Goal: Task Accomplishment & Management: Manage account settings

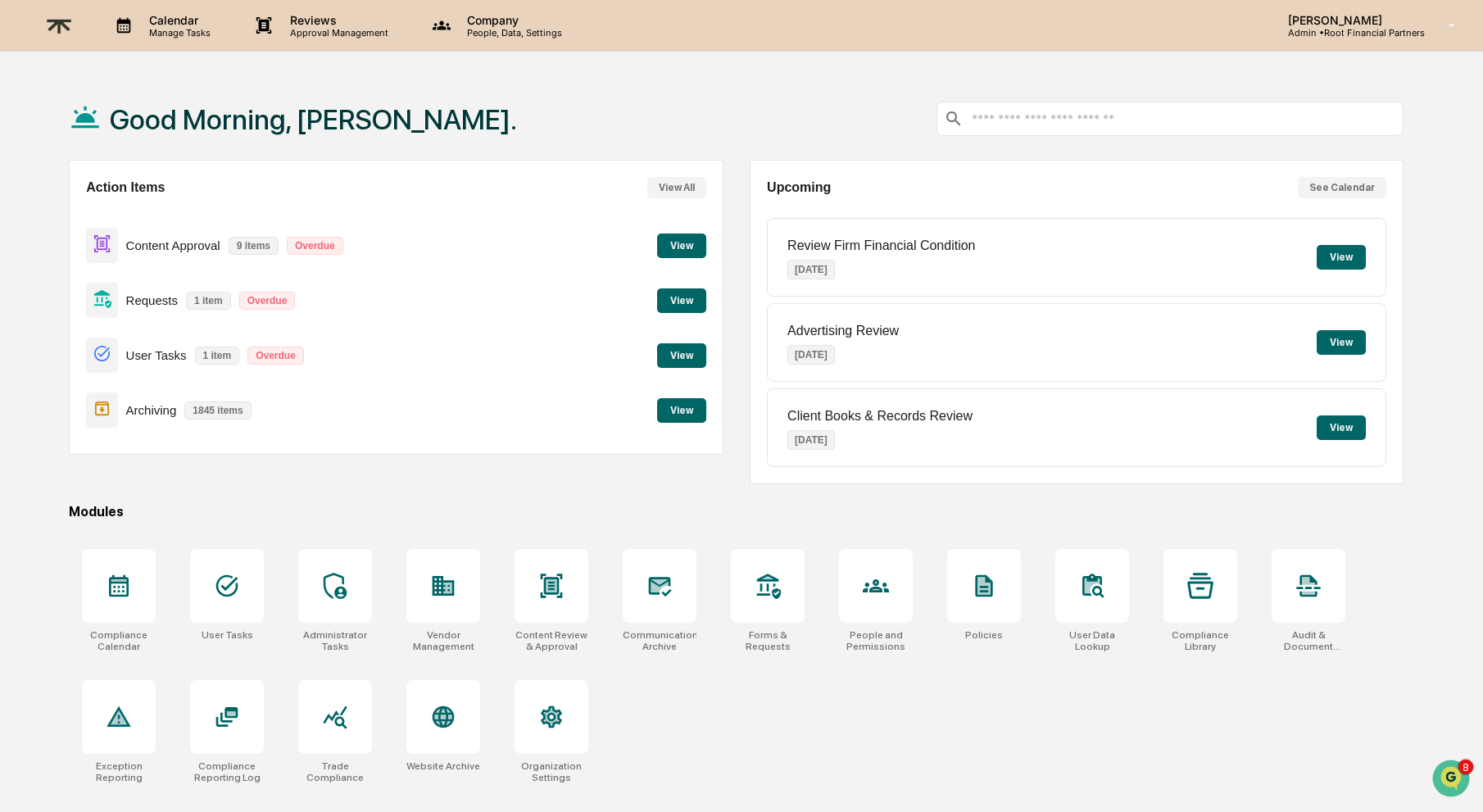
click at [785, 137] on div "Good Morning, Alexandra." at bounding box center [736, 118] width 1335 height 82
click at [686, 355] on button "View" at bounding box center [681, 355] width 49 height 24
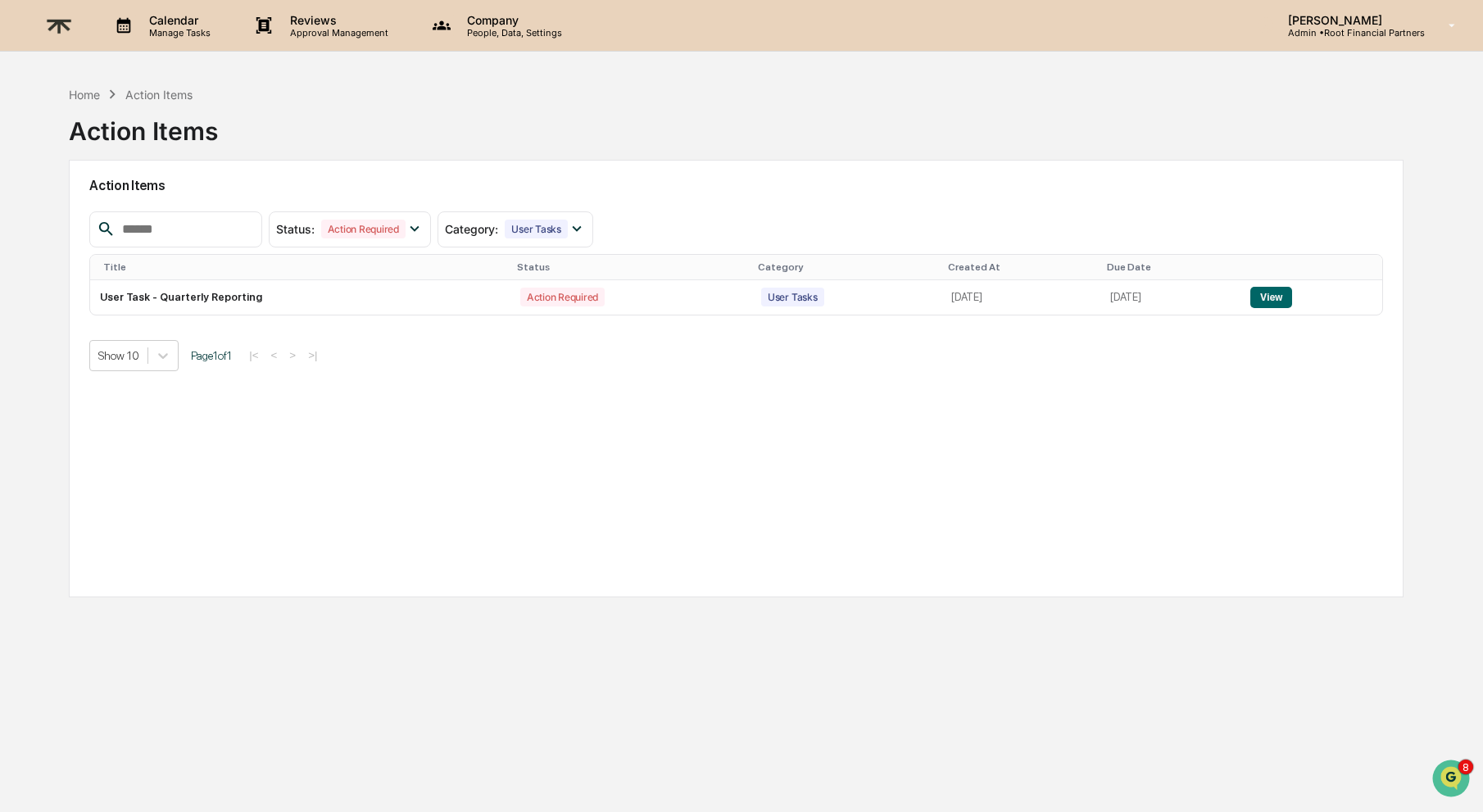
click at [158, 22] on p "Calendar" at bounding box center [178, 20] width 83 height 14
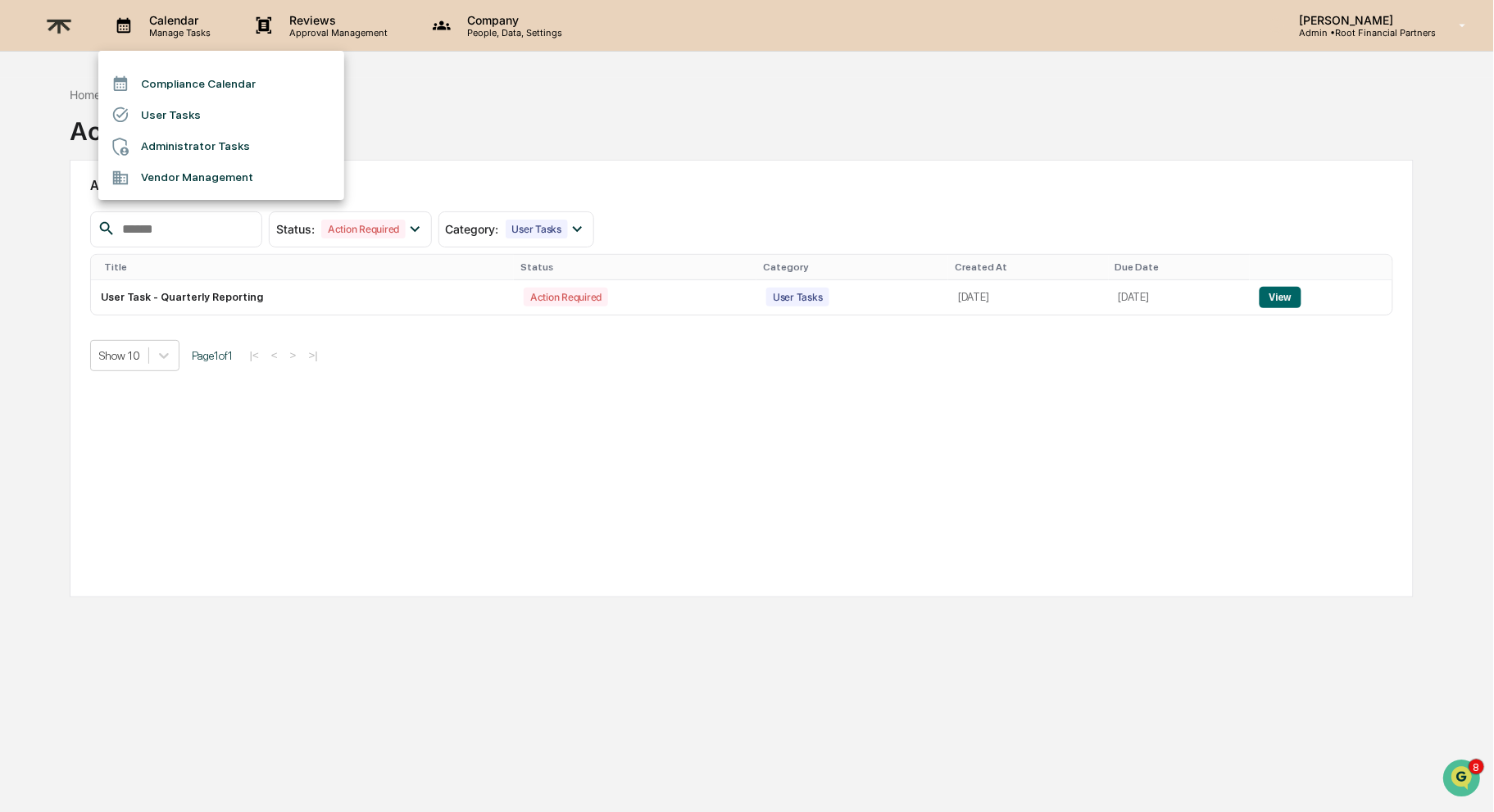
click at [157, 18] on div at bounding box center [747, 406] width 1494 height 812
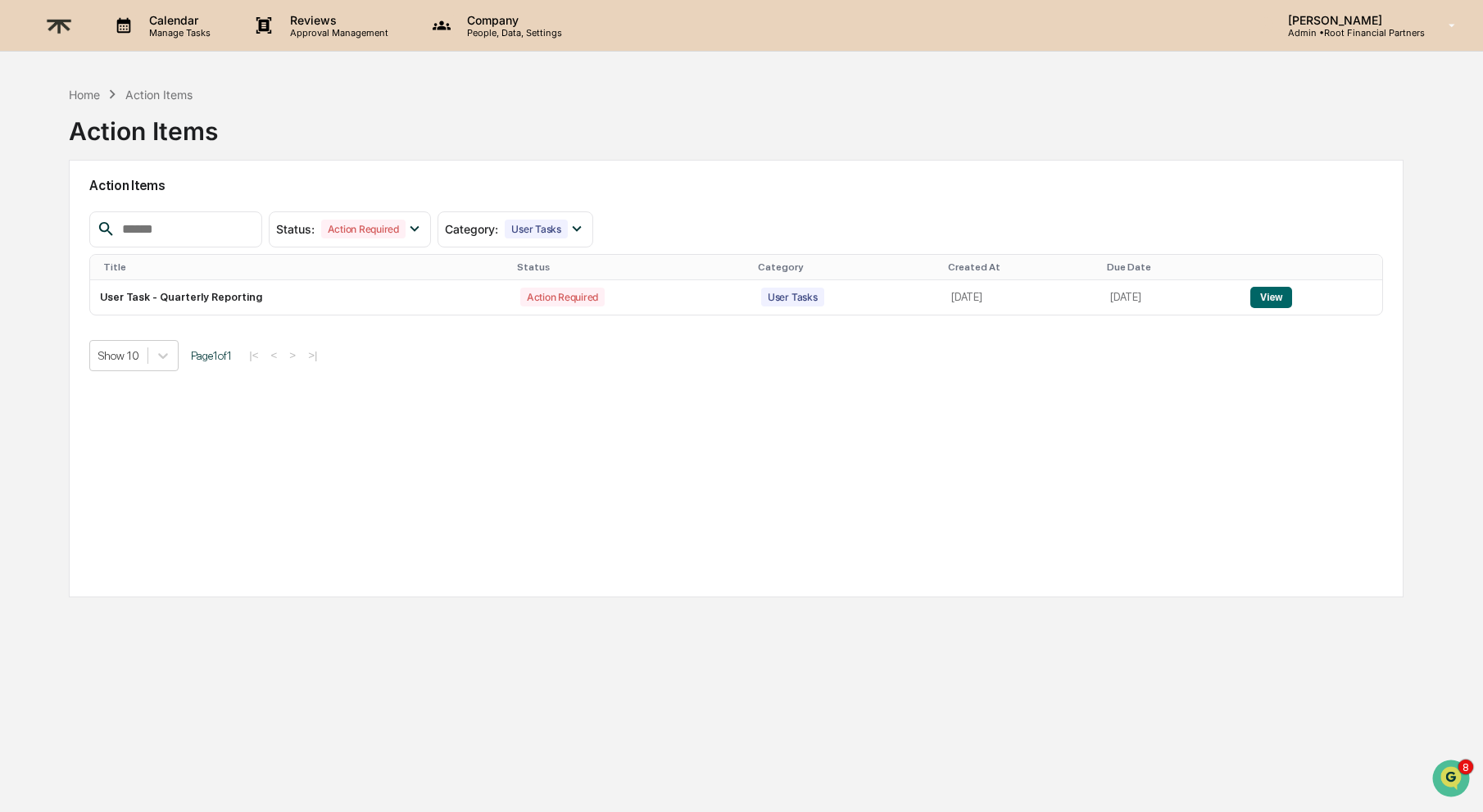
click at [694, 167] on div "Action Items" at bounding box center [736, 186] width 1294 height 38
click at [193, 11] on div "Calendar Manage Tasks" at bounding box center [168, 25] width 140 height 50
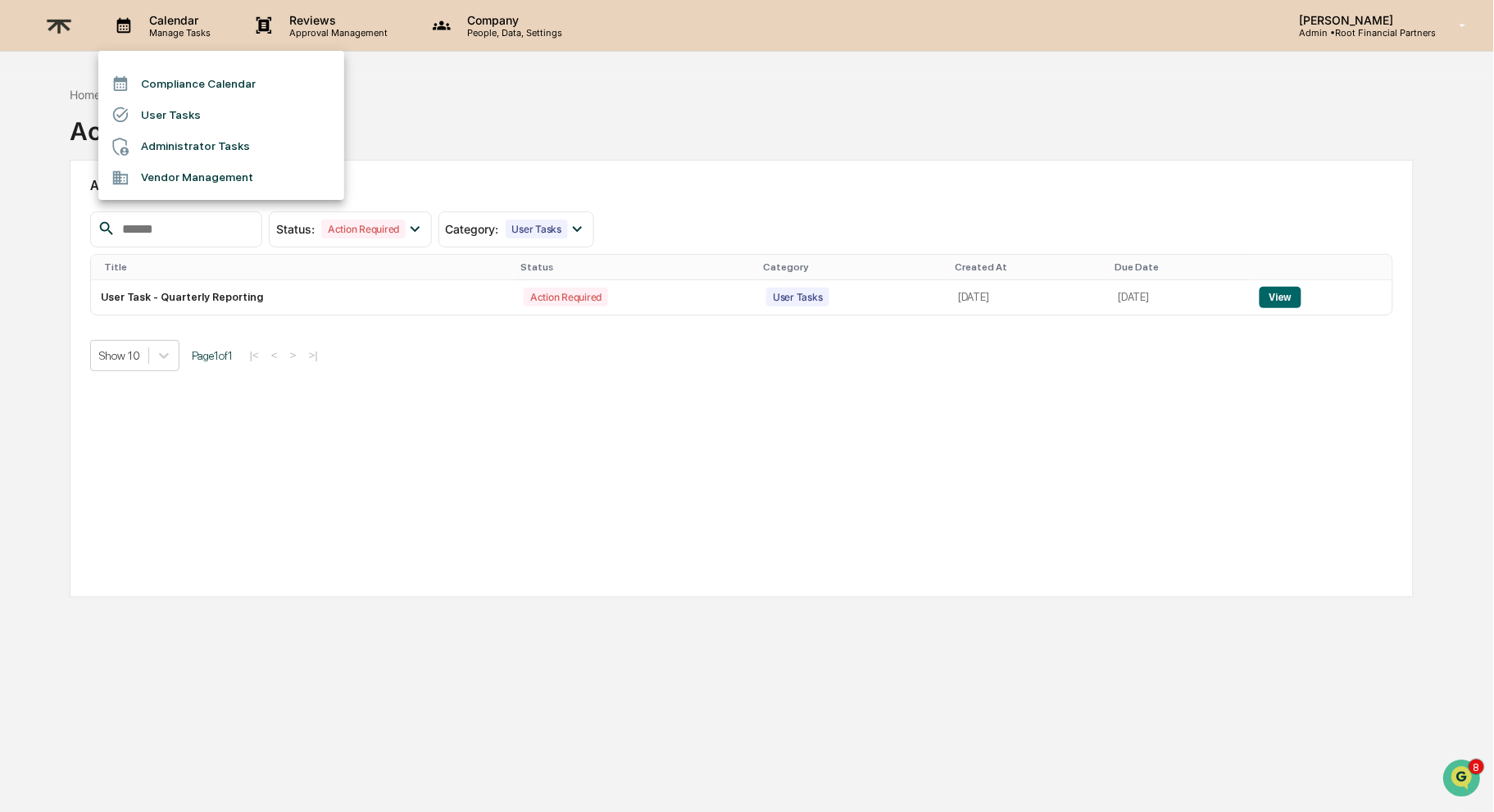
click at [591, 126] on div at bounding box center [747, 406] width 1494 height 812
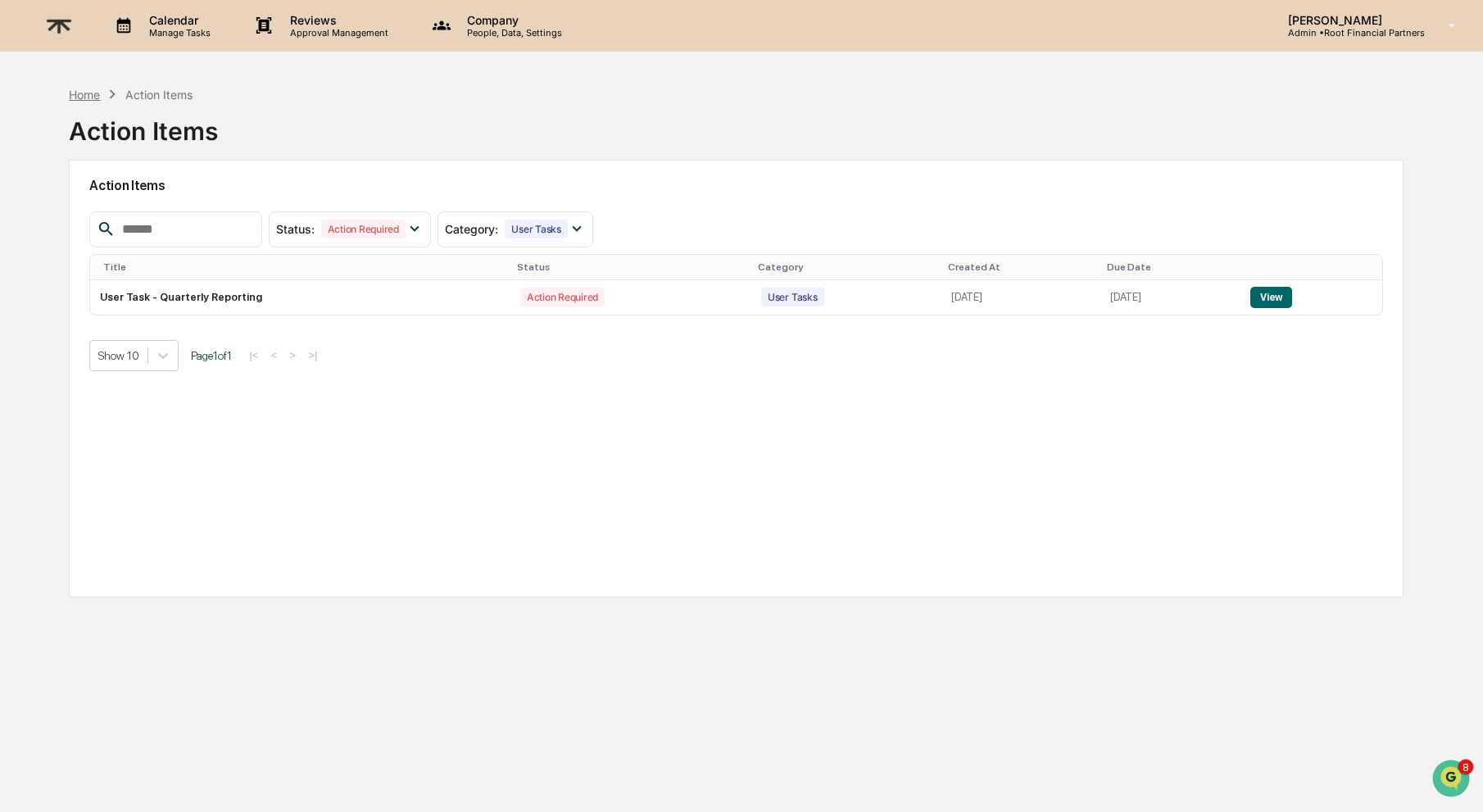
click at [86, 94] on div "Home" at bounding box center [84, 95] width 31 height 14
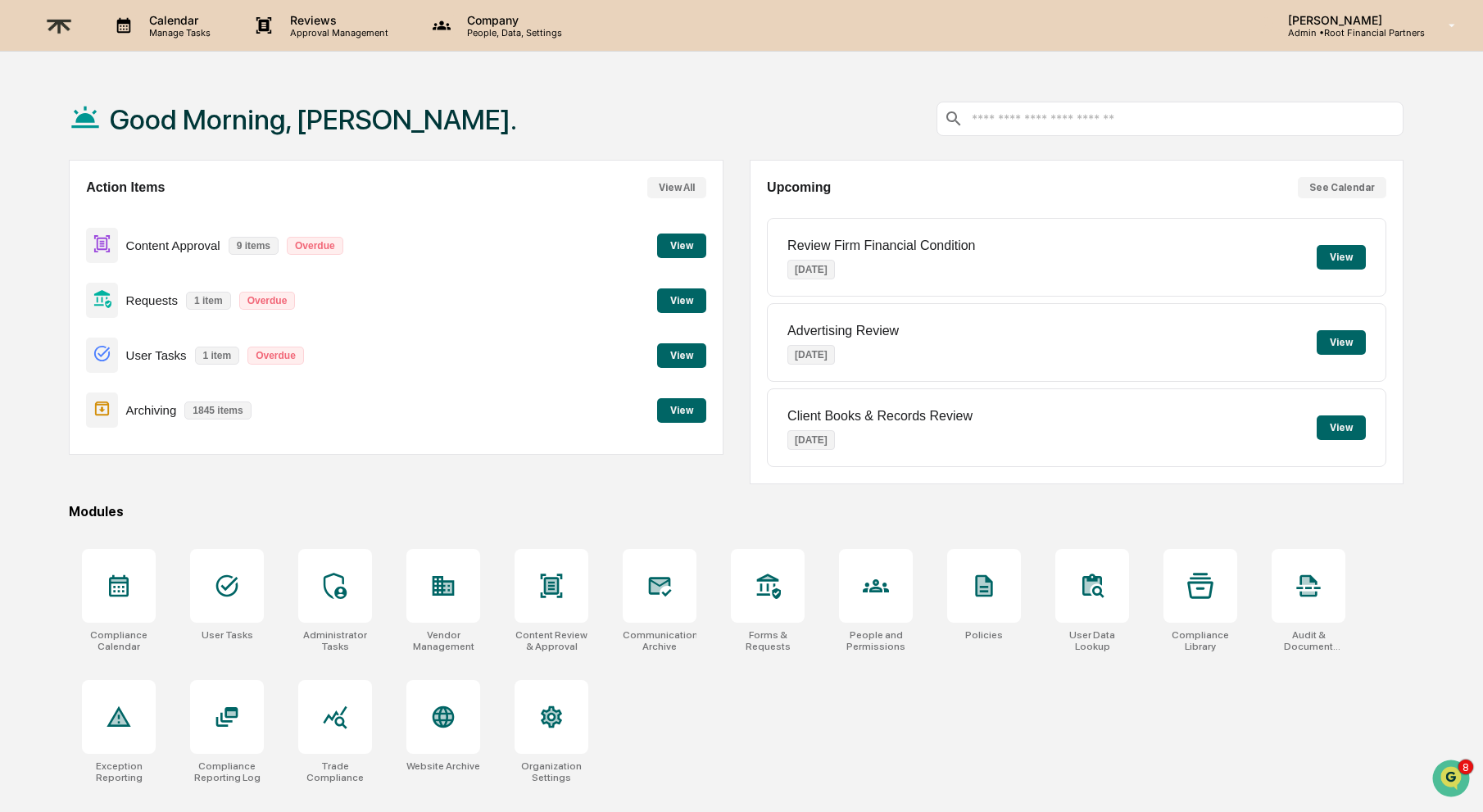
click at [343, 28] on p "Approval Management" at bounding box center [337, 33] width 120 height 12
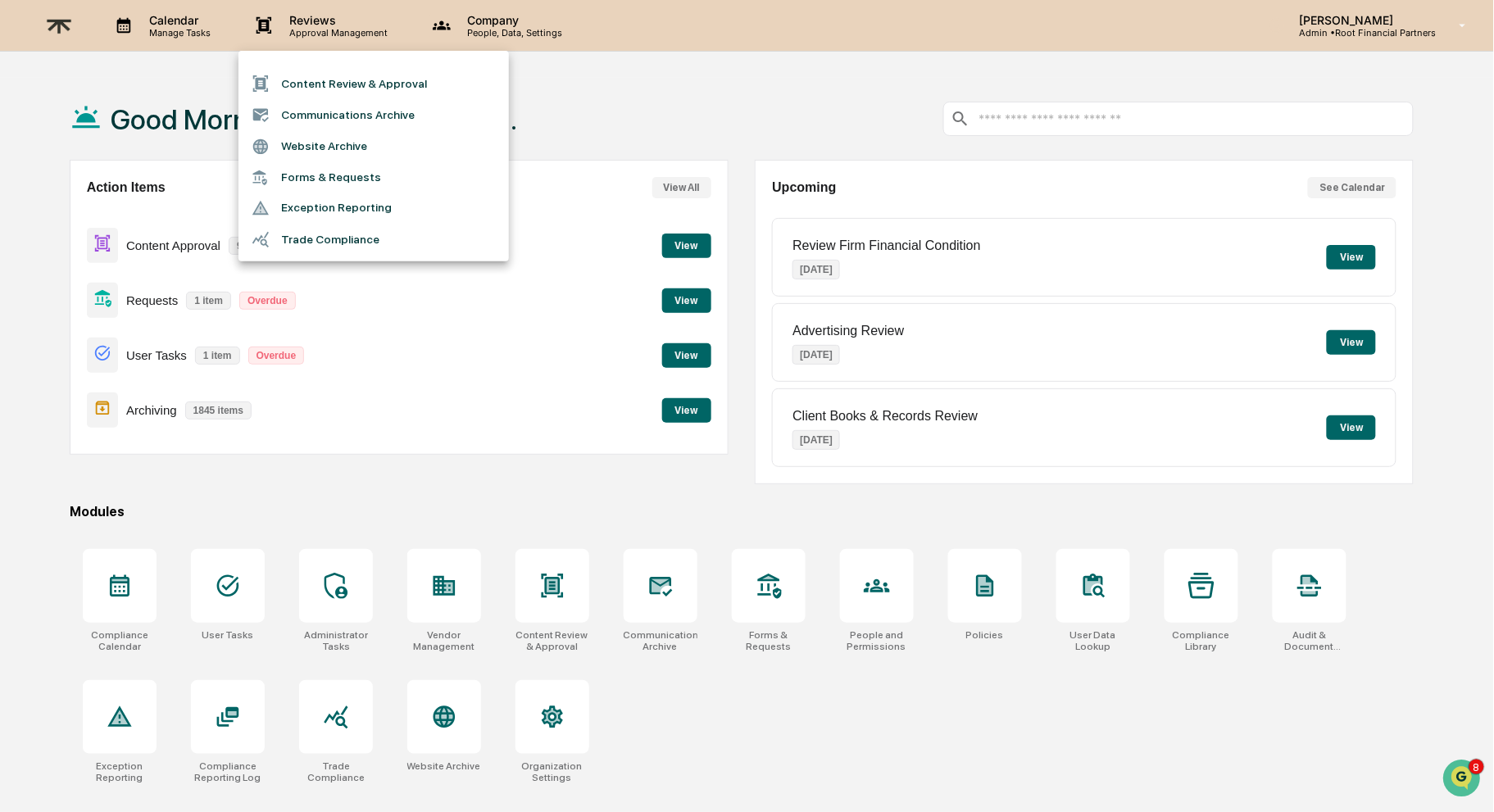
click at [380, 87] on li "Content Review & Approval" at bounding box center [373, 83] width 270 height 31
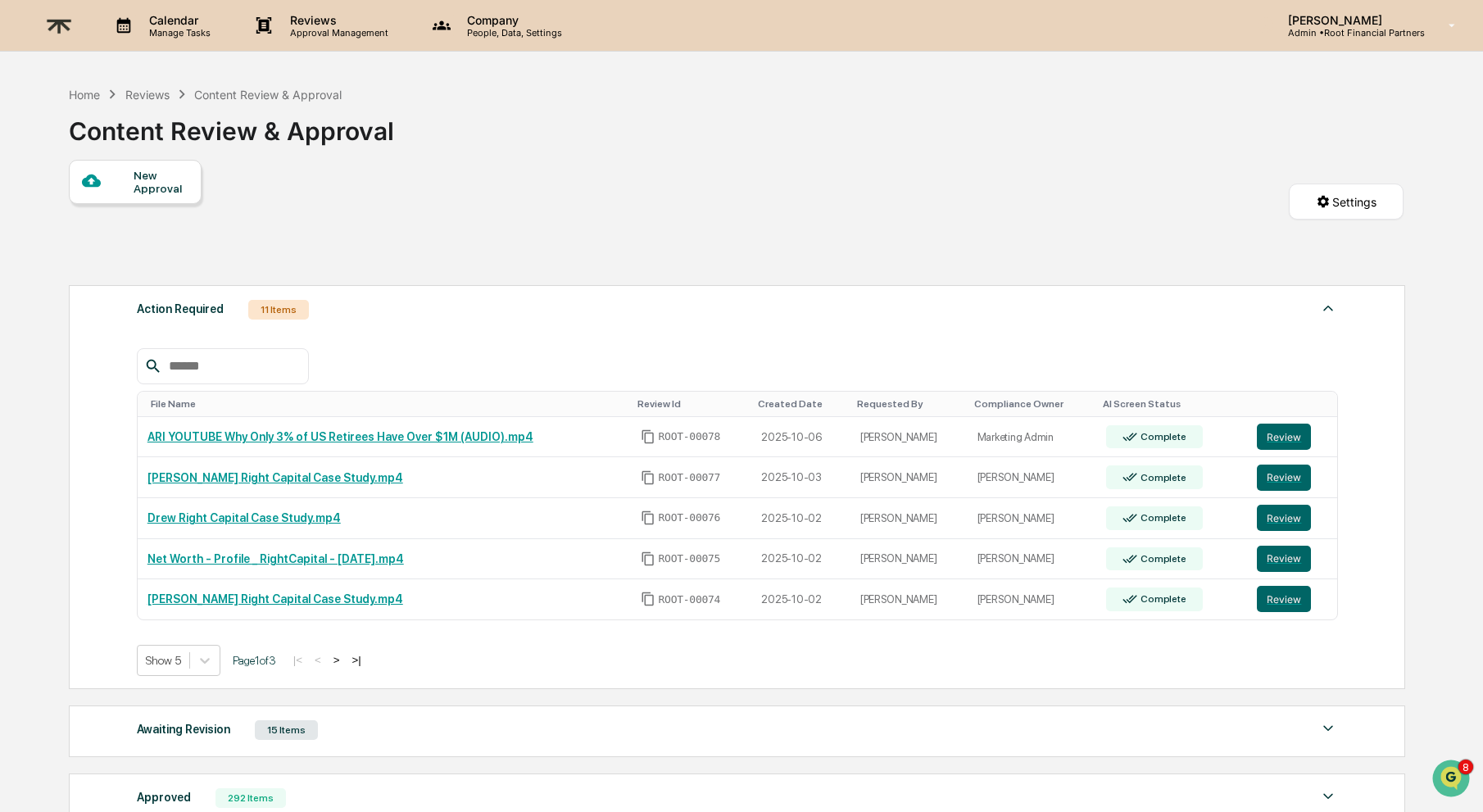
click at [123, 181] on div at bounding box center [107, 181] width 51 height 20
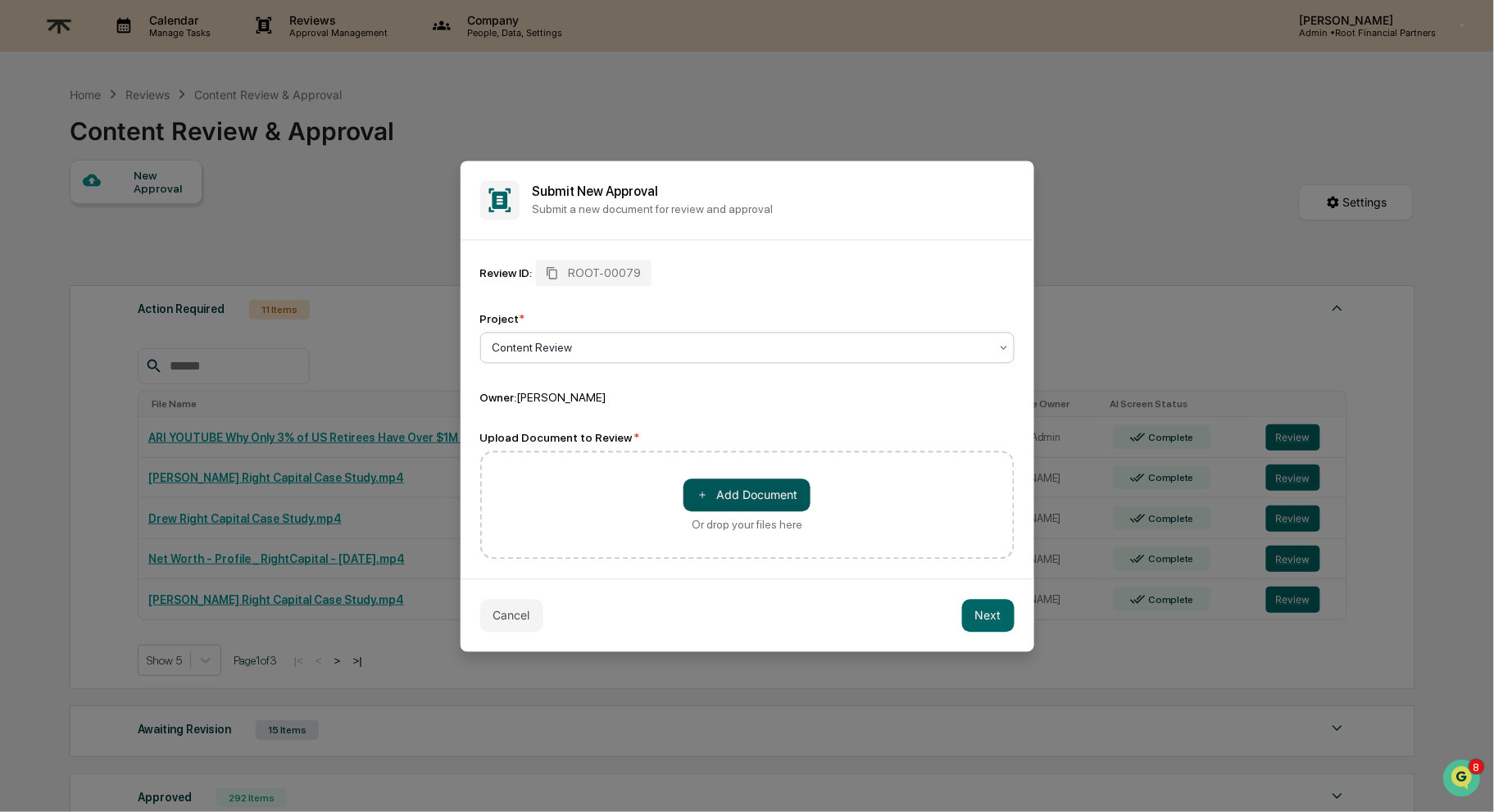
click at [734, 493] on button "＋ Add Document" at bounding box center [747, 495] width 127 height 33
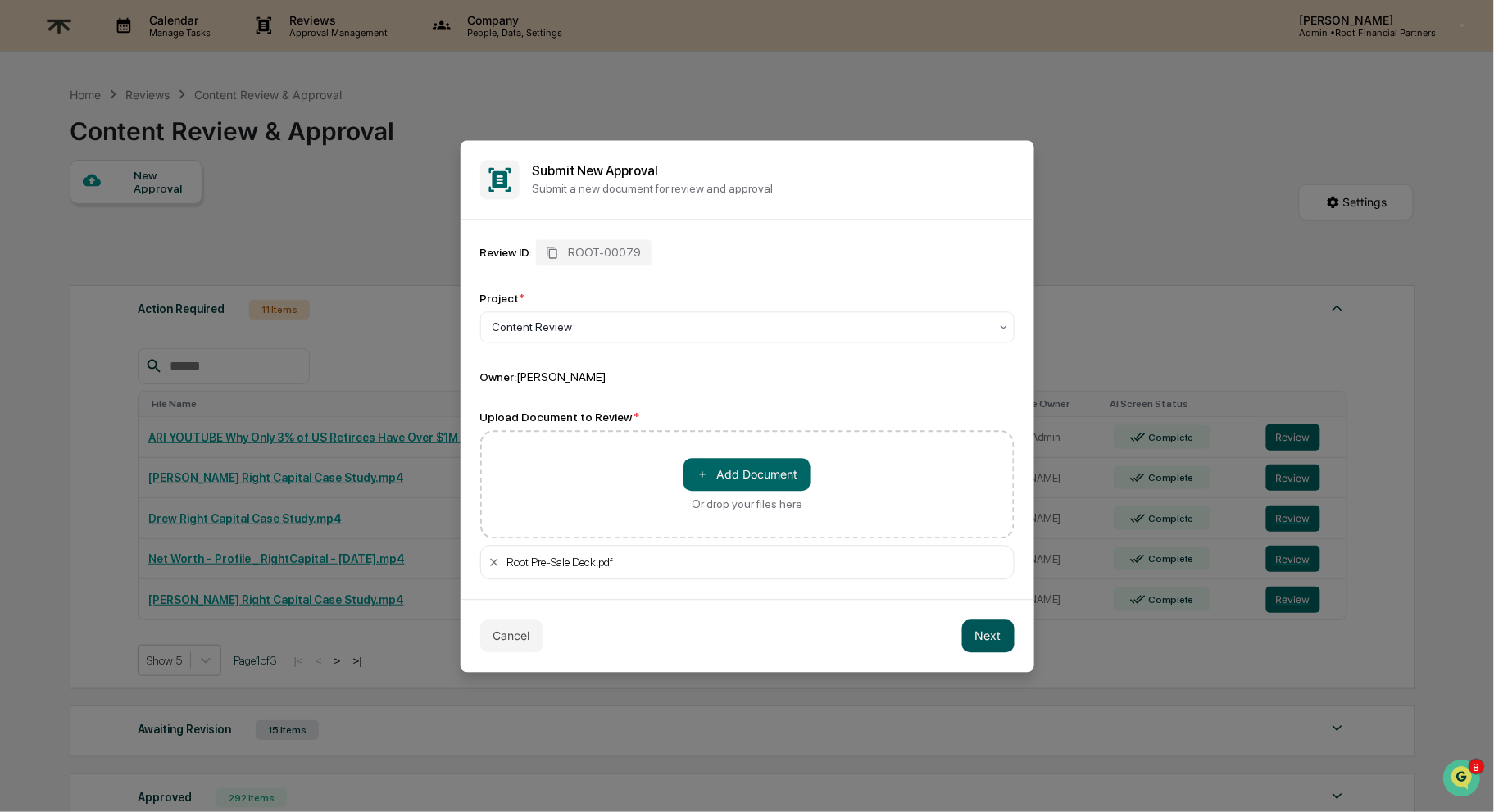
click at [996, 635] on button "Next" at bounding box center [989, 636] width 52 height 33
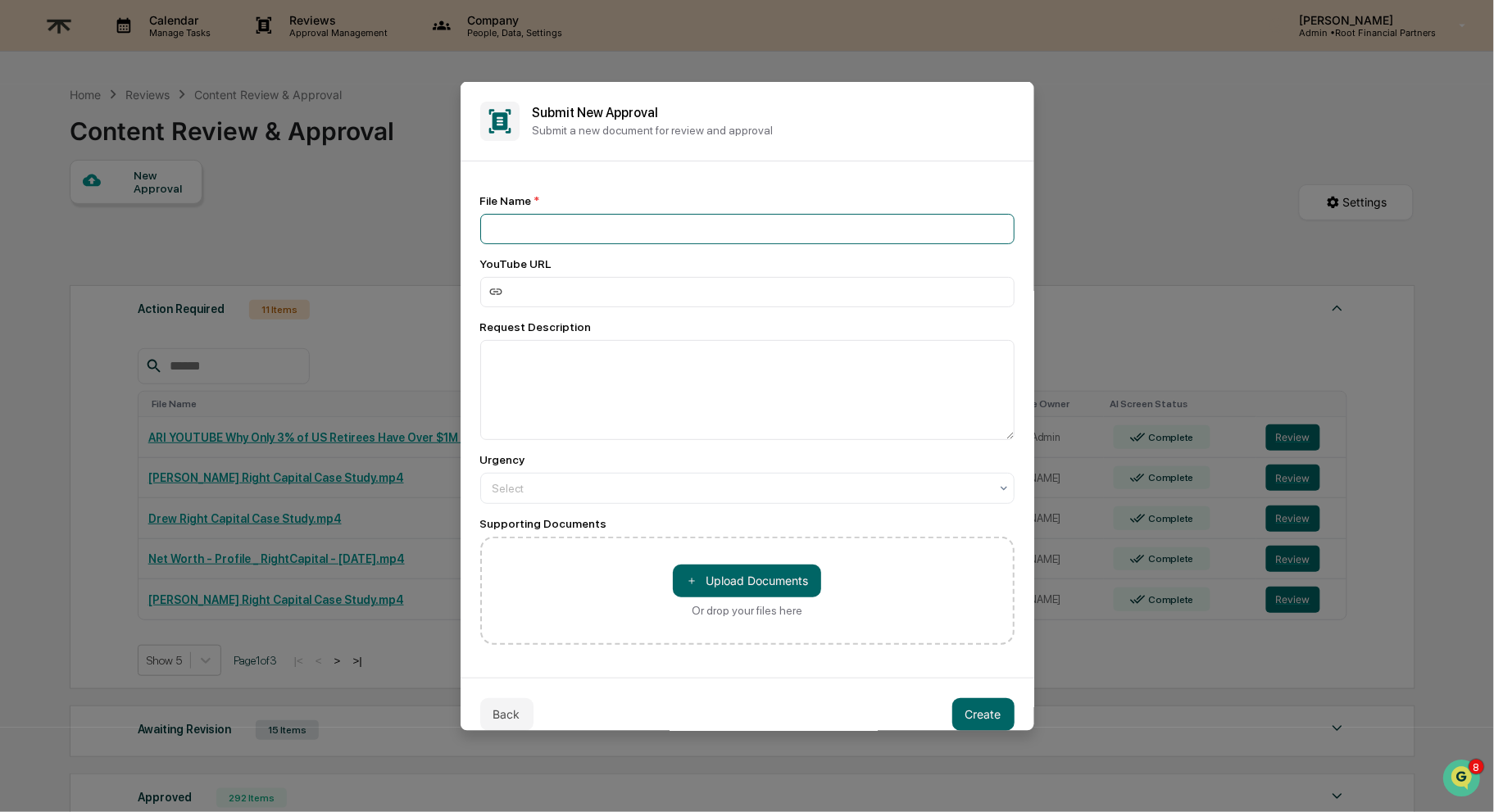
click at [574, 226] on input at bounding box center [747, 227] width 534 height 30
type input "**********"
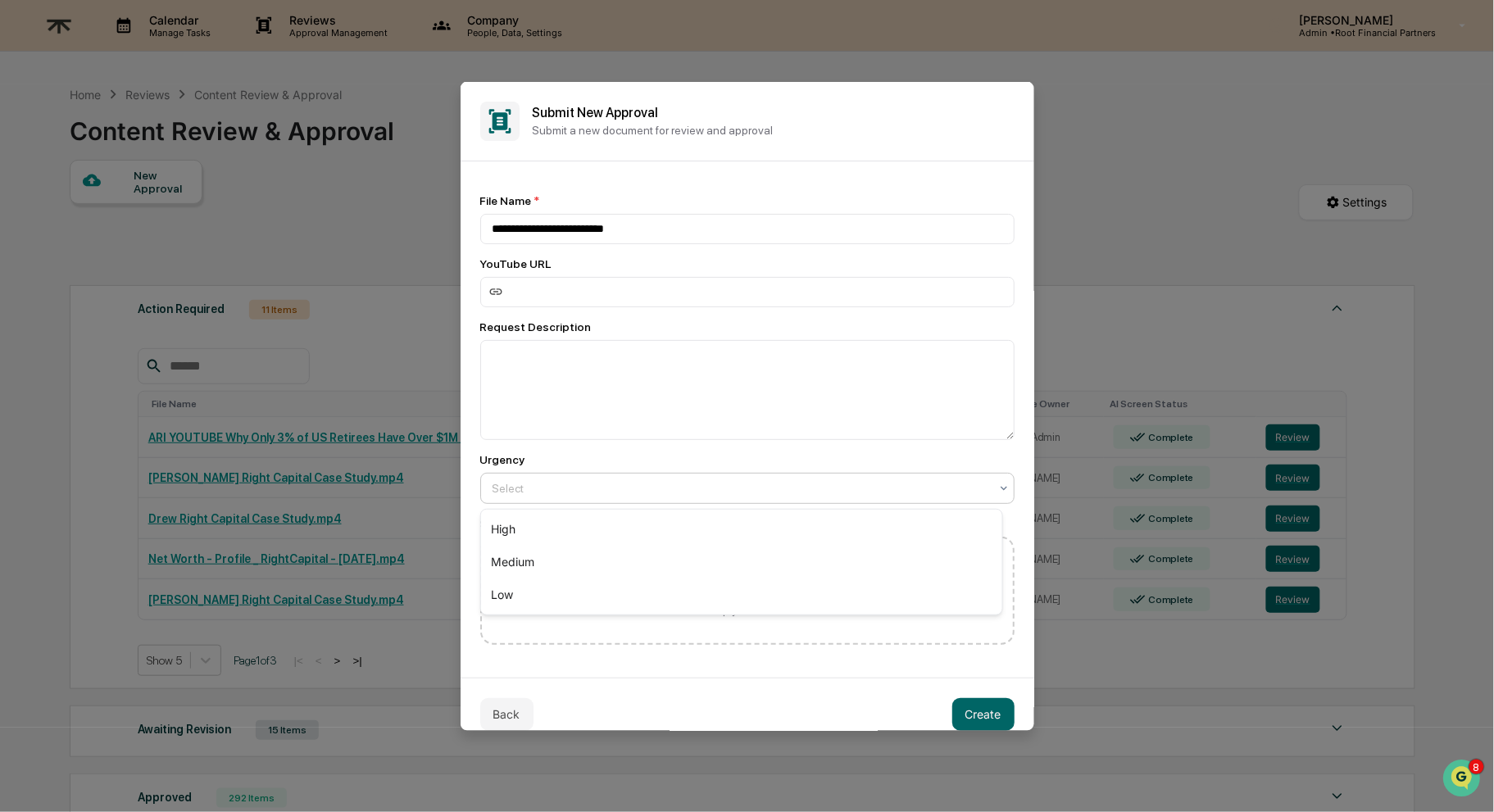
click at [653, 481] on div at bounding box center [741, 487] width 497 height 16
click at [633, 531] on div "High" at bounding box center [742, 529] width 521 height 33
click at [970, 713] on button "Create" at bounding box center [984, 713] width 62 height 33
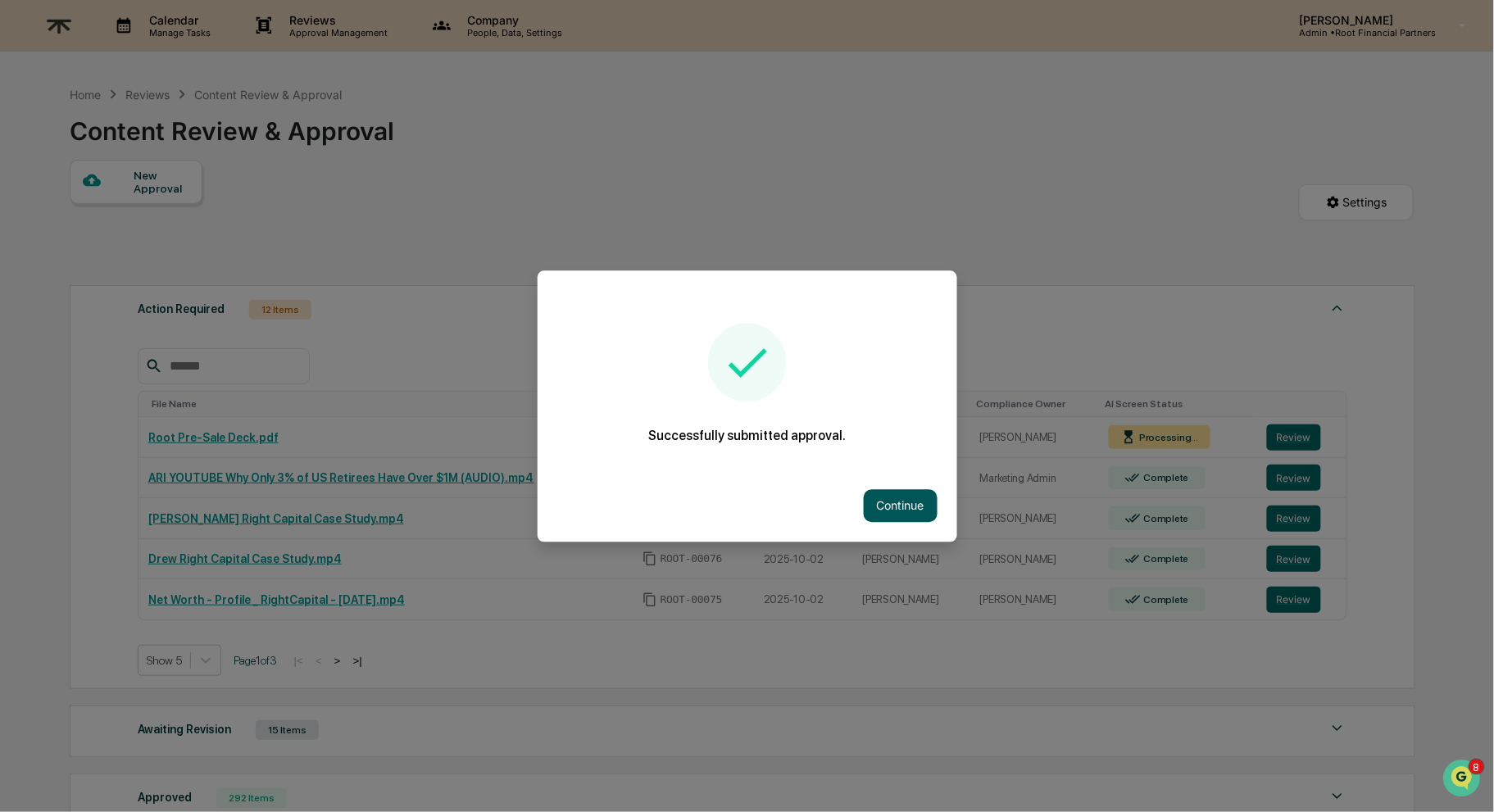
click at [883, 499] on button "Continue" at bounding box center [900, 505] width 74 height 33
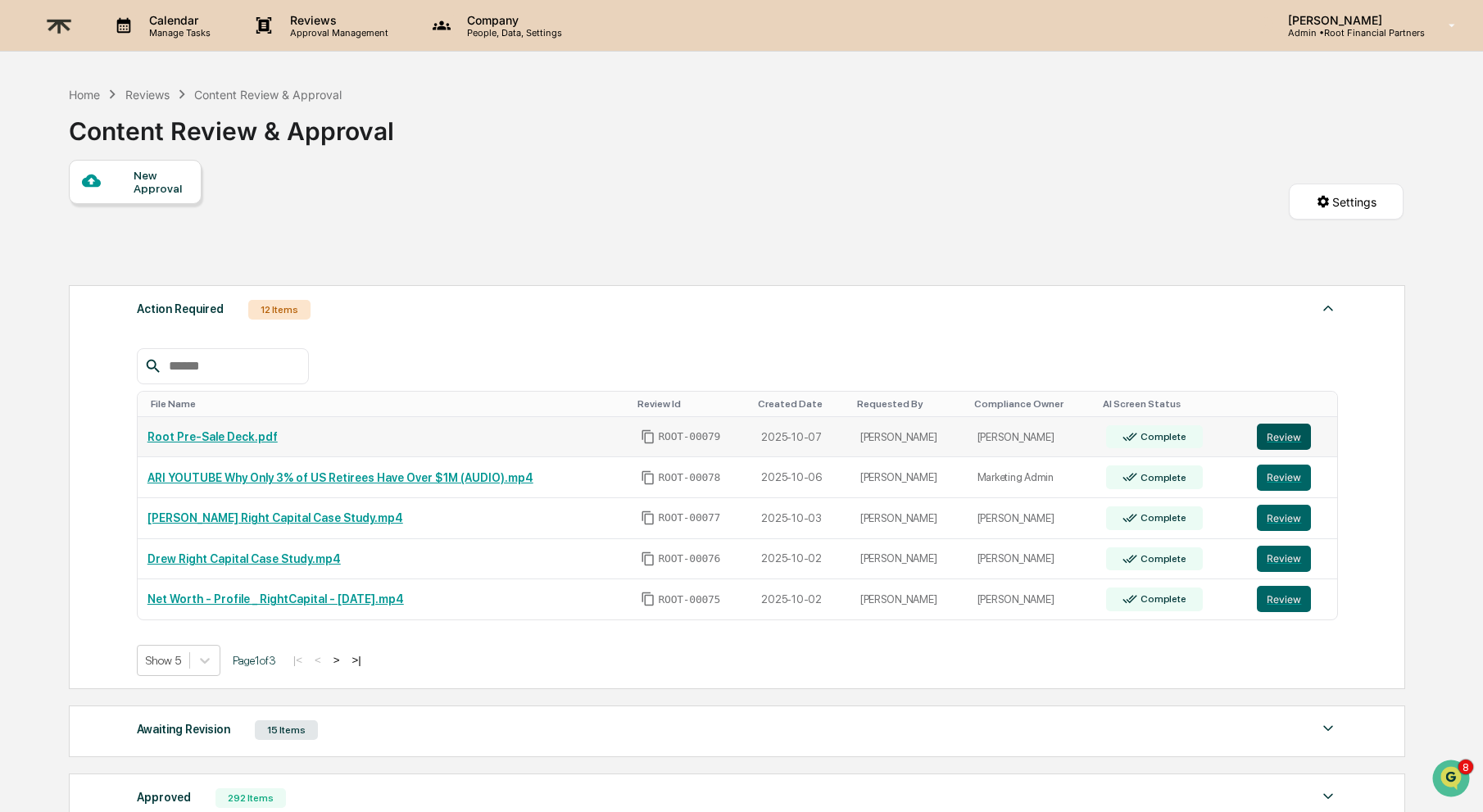
click at [1290, 432] on button "Review" at bounding box center [1285, 436] width 54 height 26
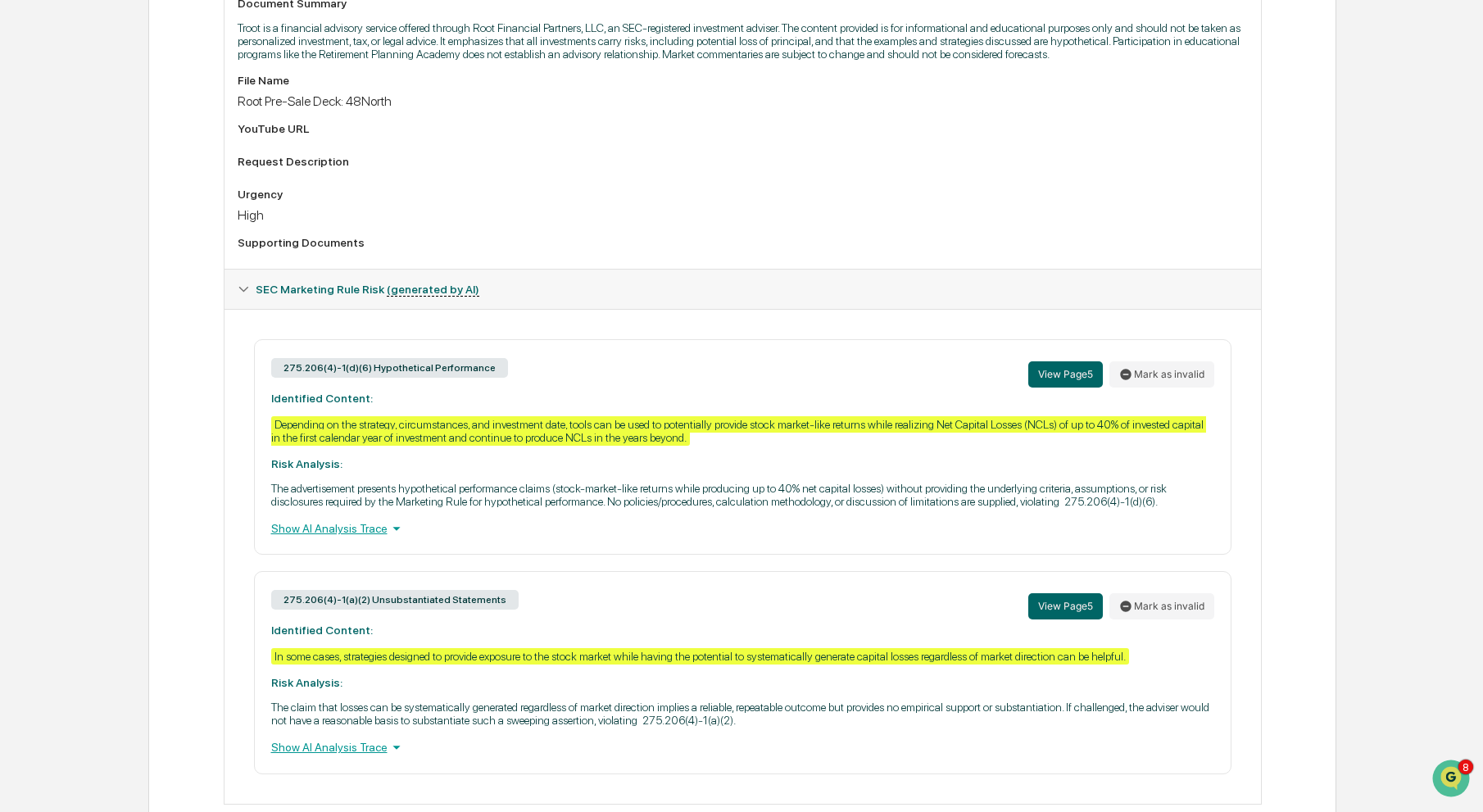
scroll to position [571, 0]
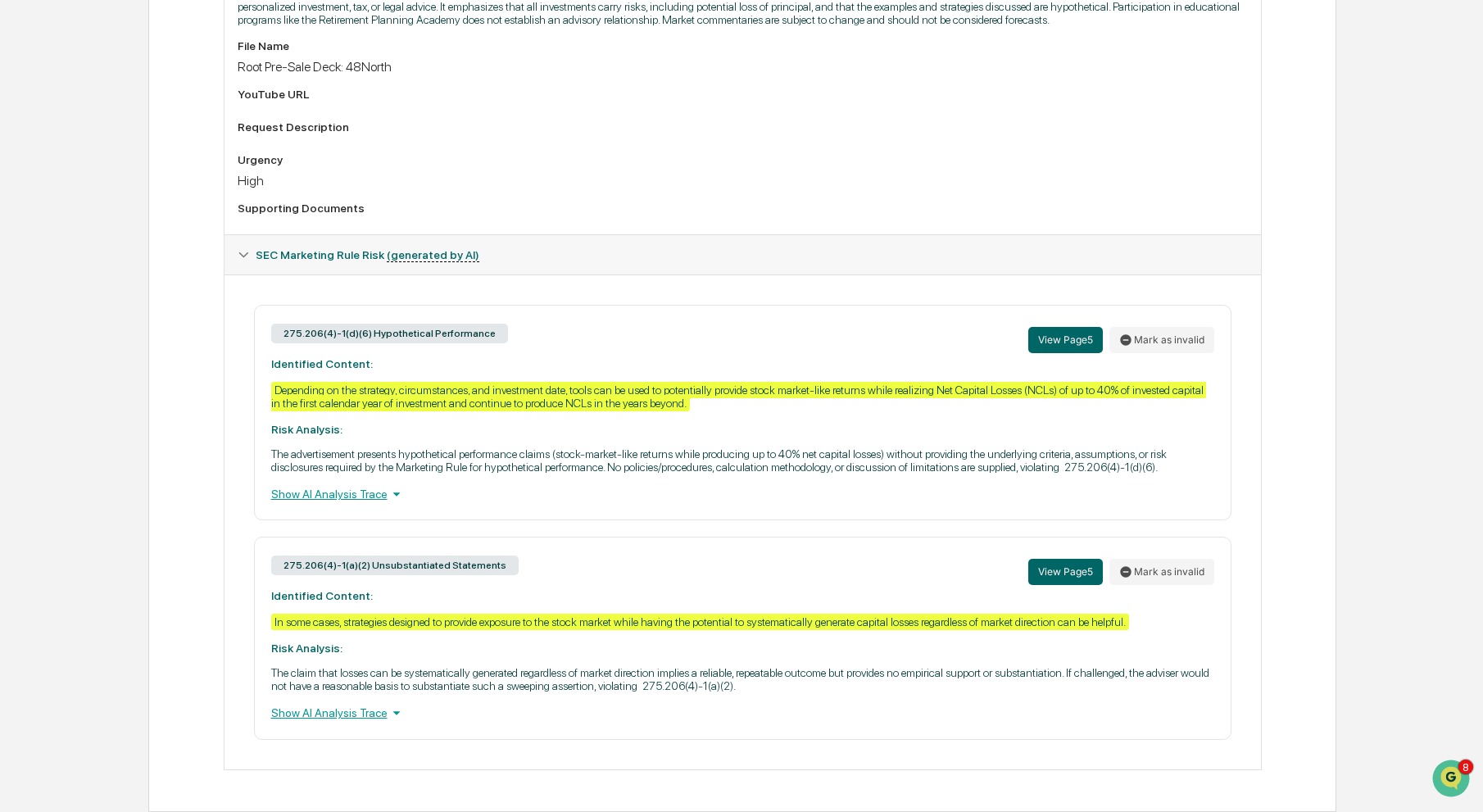
click at [314, 485] on div "Show AI Analysis Trace" at bounding box center [742, 494] width 943 height 18
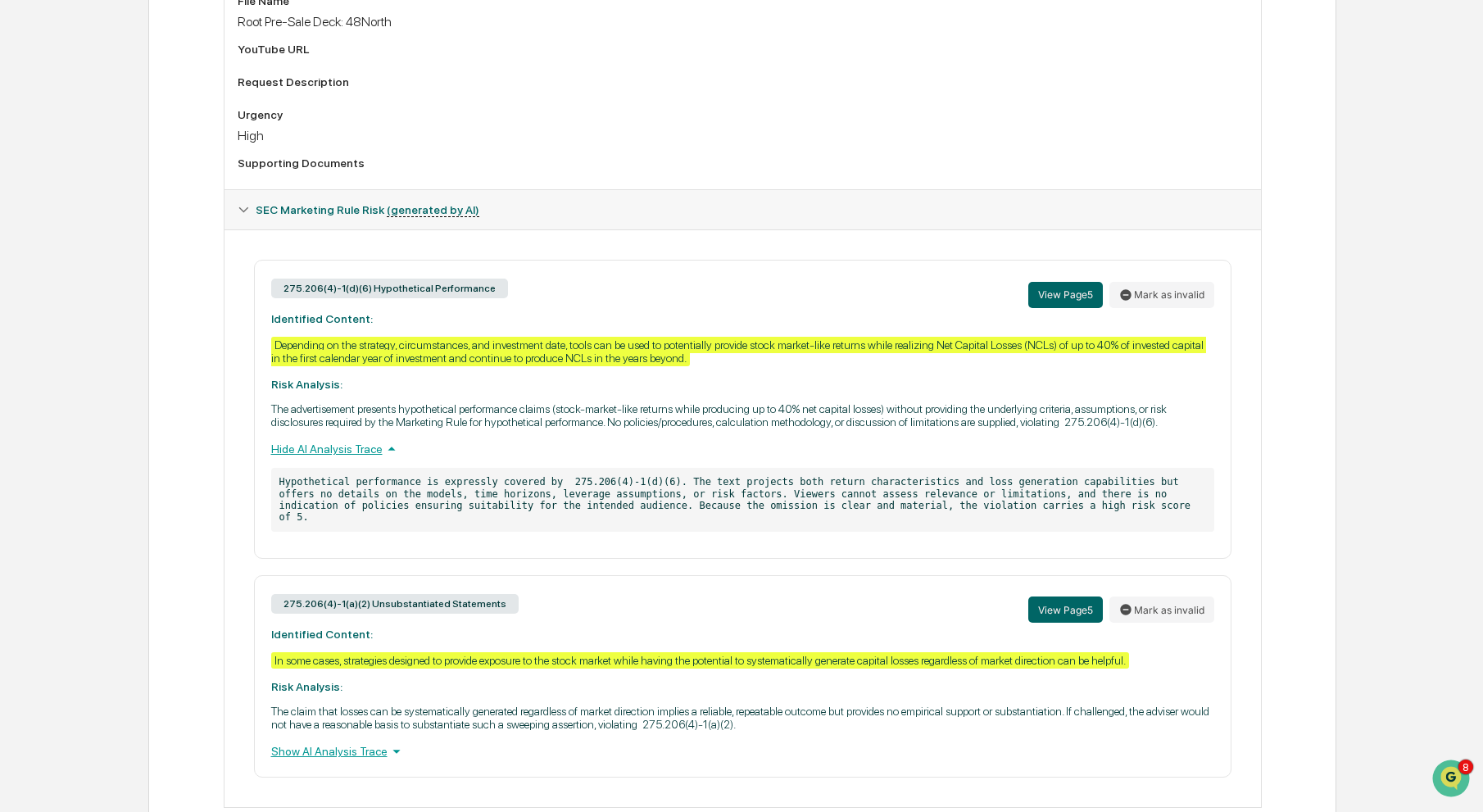
scroll to position [654, 0]
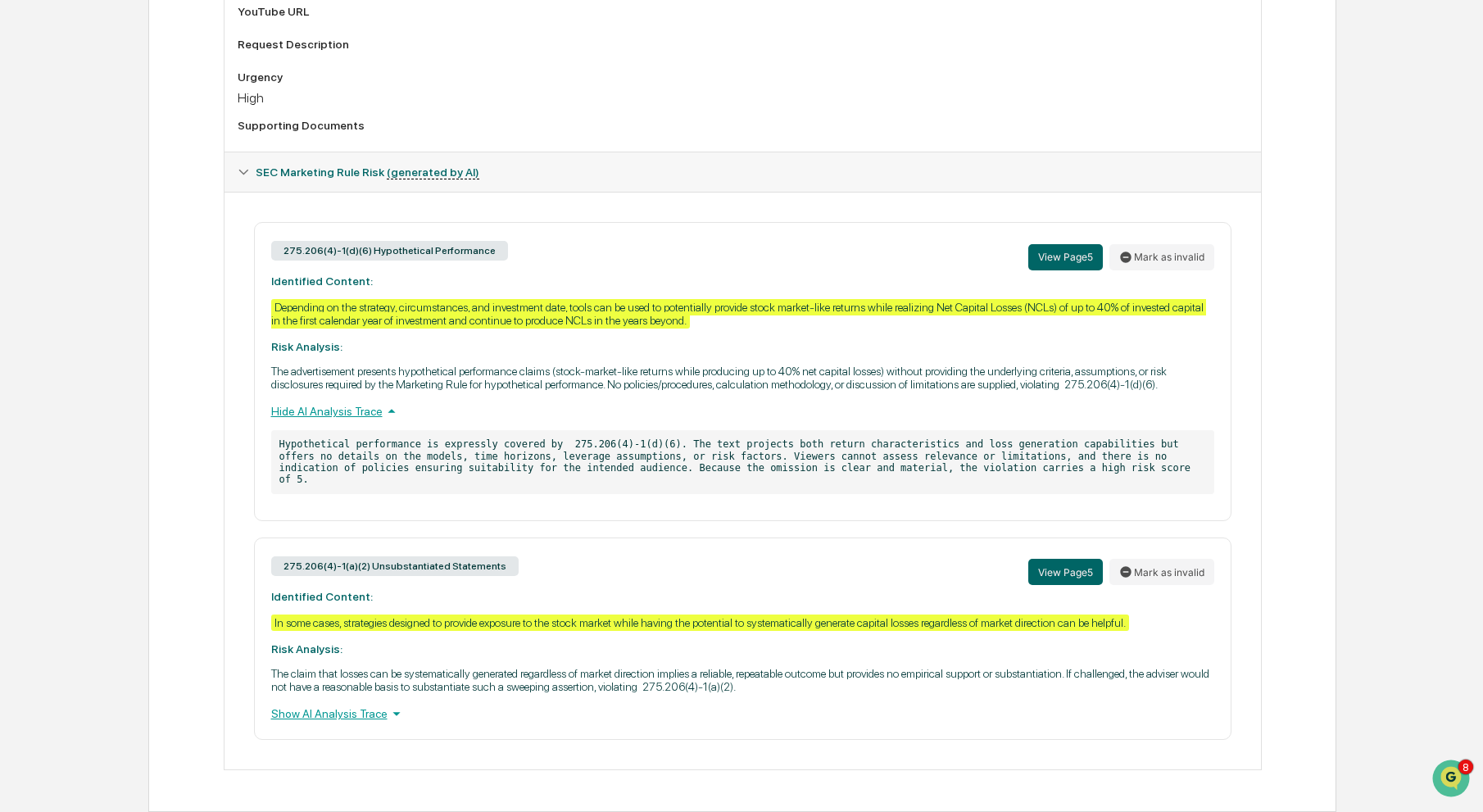
click at [356, 716] on div "Show AI Analysis Trace" at bounding box center [742, 713] width 943 height 18
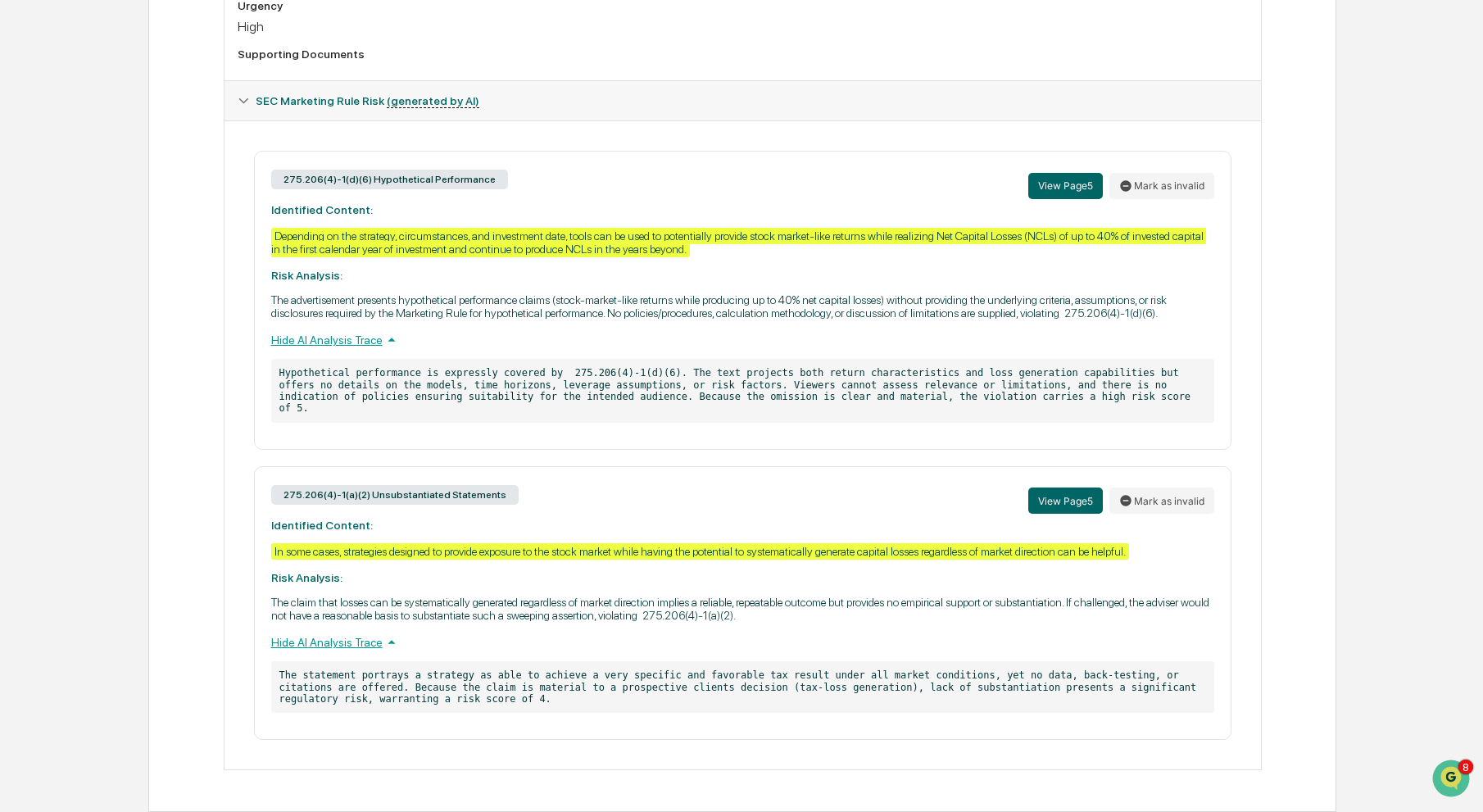
scroll to position [726, 0]
